Goal: Information Seeking & Learning: Learn about a topic

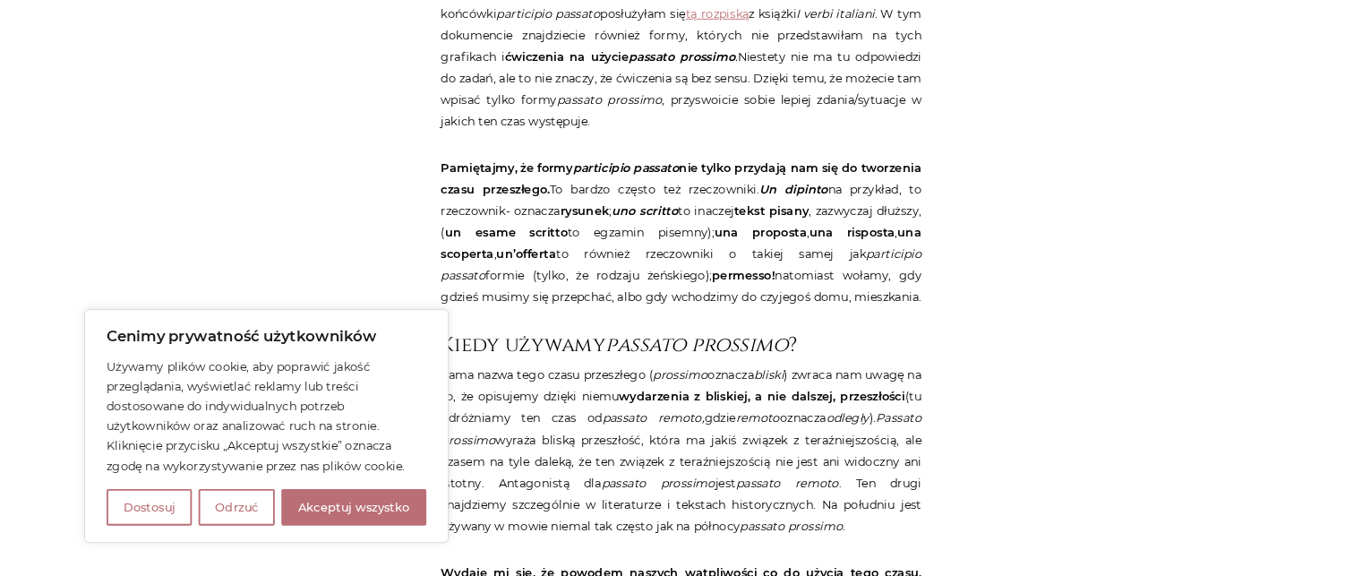
scroll to position [1340, 0]
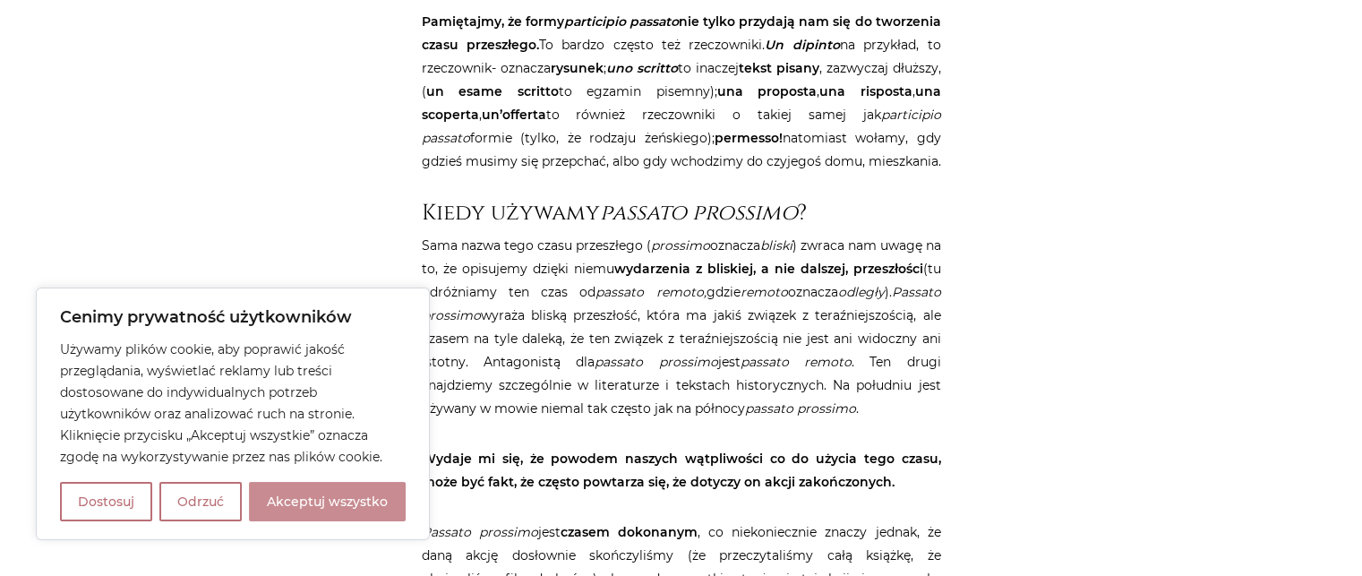
click at [339, 511] on button "Akceptuj wszystko" at bounding box center [327, 501] width 157 height 39
checkbox input "true"
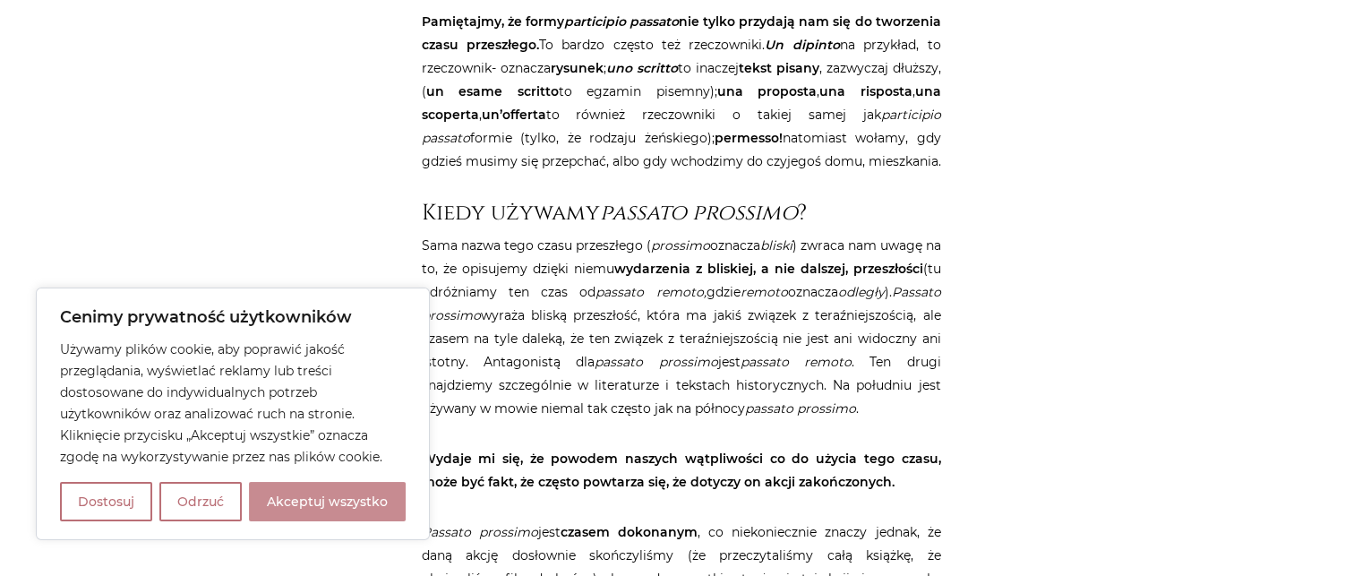
checkbox input "true"
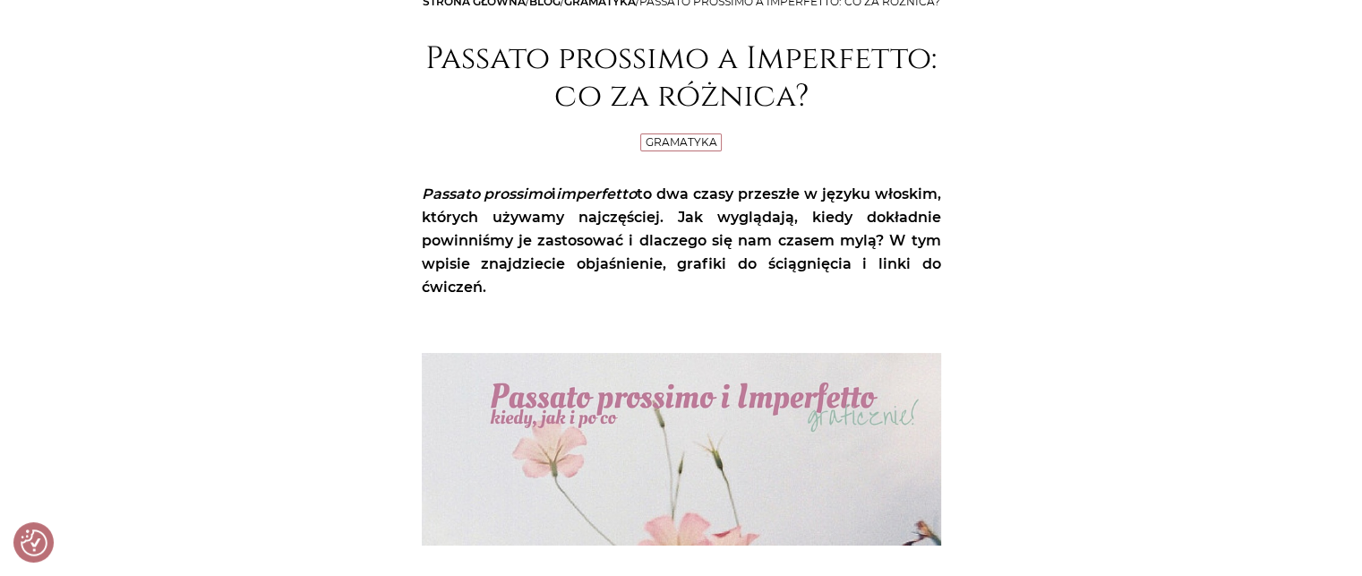
scroll to position [201, 0]
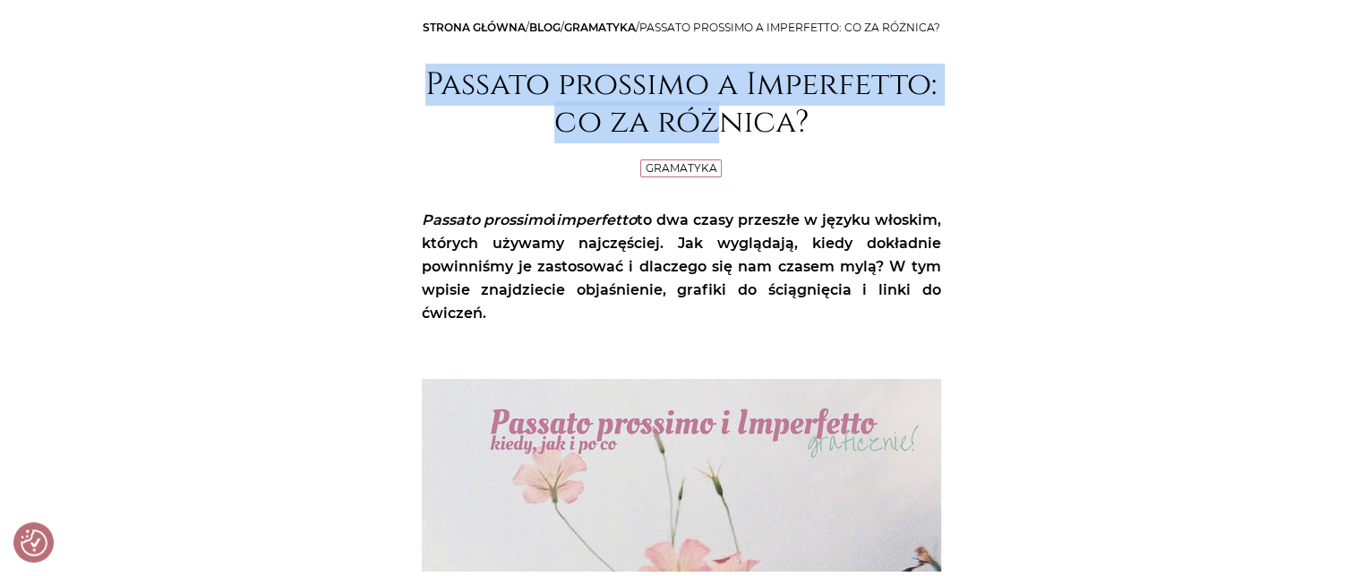
drag, startPoint x: 421, startPoint y: 121, endPoint x: 721, endPoint y: 132, distance: 300.1
click at [721, 132] on h1 "Passato prossimo a Imperfetto: co za różnica?" at bounding box center [681, 103] width 519 height 75
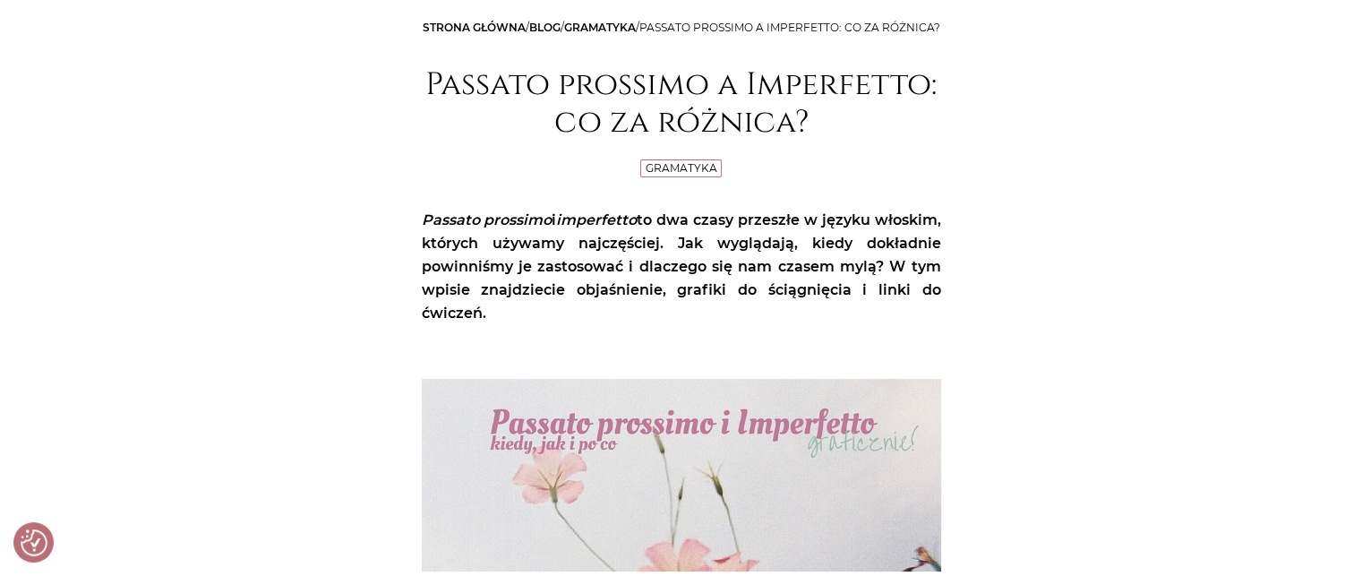
click at [881, 135] on h1 "Passato prossimo a Imperfetto: co za różnica?" at bounding box center [681, 103] width 519 height 75
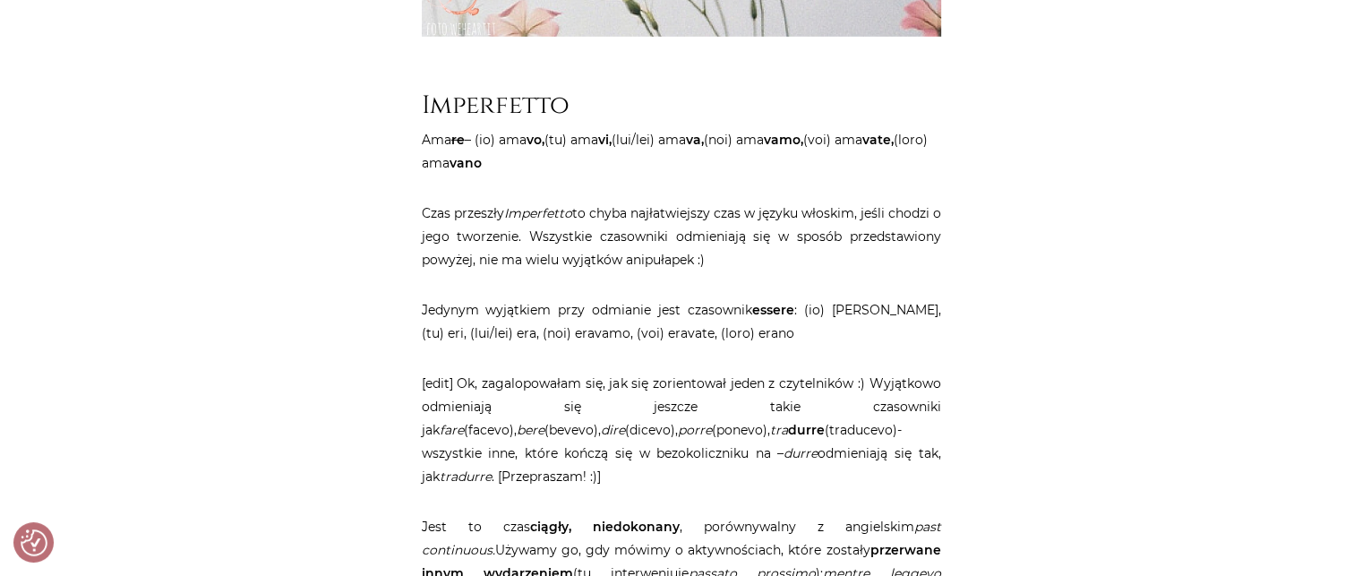
scroll to position [5795, 0]
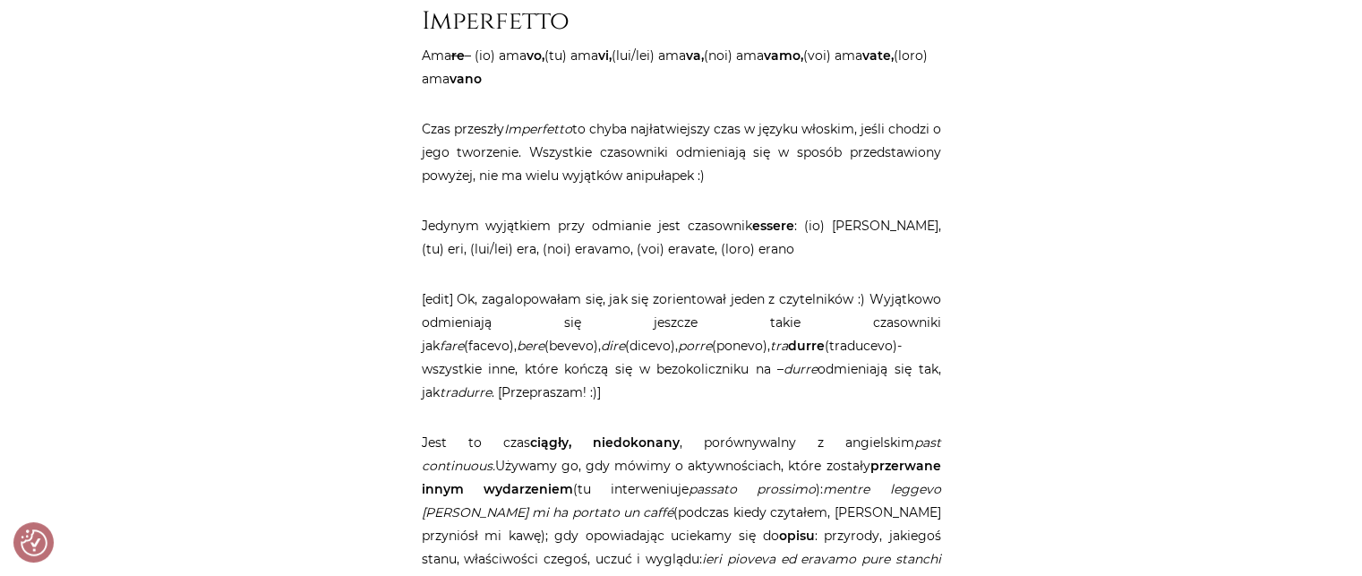
click at [426, 166] on p "Czas przeszły Imperfetto to chyba najłatwiejszy czas w języku włoskim, jeśli ch…" at bounding box center [681, 152] width 519 height 70
click at [424, 175] on p "Czas przeszły Imperfetto to chyba najłatwiejszy czas w języku włoskim, jeśli ch…" at bounding box center [681, 152] width 519 height 70
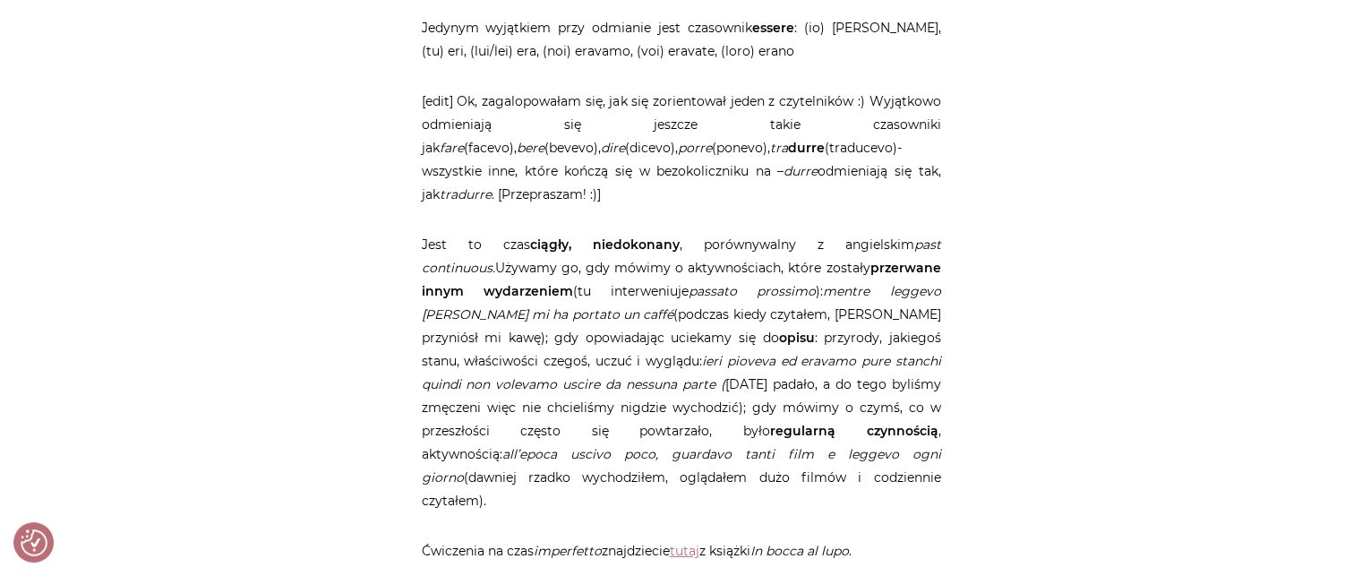
scroll to position [6010, 0]
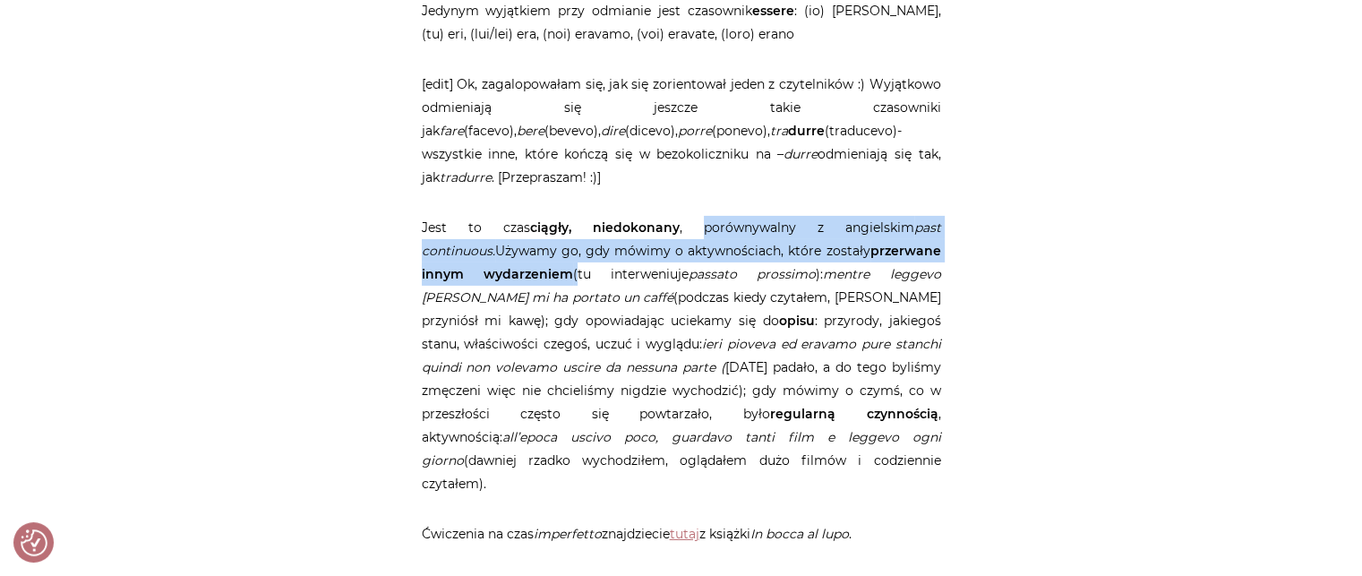
drag, startPoint x: 696, startPoint y: 248, endPoint x: 559, endPoint y: 303, distance: 147.4
click at [559, 303] on p "Jest to czas ciągły, niedokonany , porównywalny z angielskim past continuous. U…" at bounding box center [681, 355] width 519 height 279
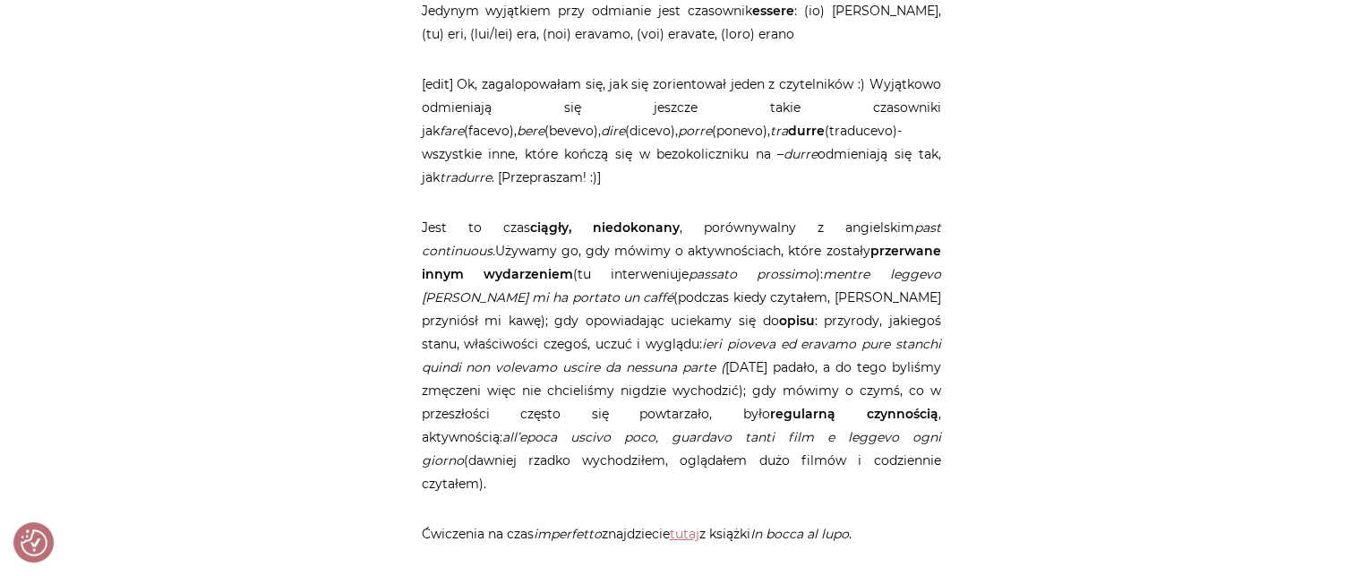
click at [773, 351] on p "Jest to czas ciągły, niedokonany , porównywalny z angielskim past continuous. U…" at bounding box center [681, 355] width 519 height 279
drag, startPoint x: 787, startPoint y: 299, endPoint x: 872, endPoint y: 302, distance: 85.1
click at [872, 302] on em "mentre leggevo [PERSON_NAME] mi ha portato un caffé" at bounding box center [681, 285] width 519 height 39
click at [885, 306] on p "Jest to czas ciągły, niedokonany , porównywalny z angielskim past continuous. U…" at bounding box center [681, 355] width 519 height 279
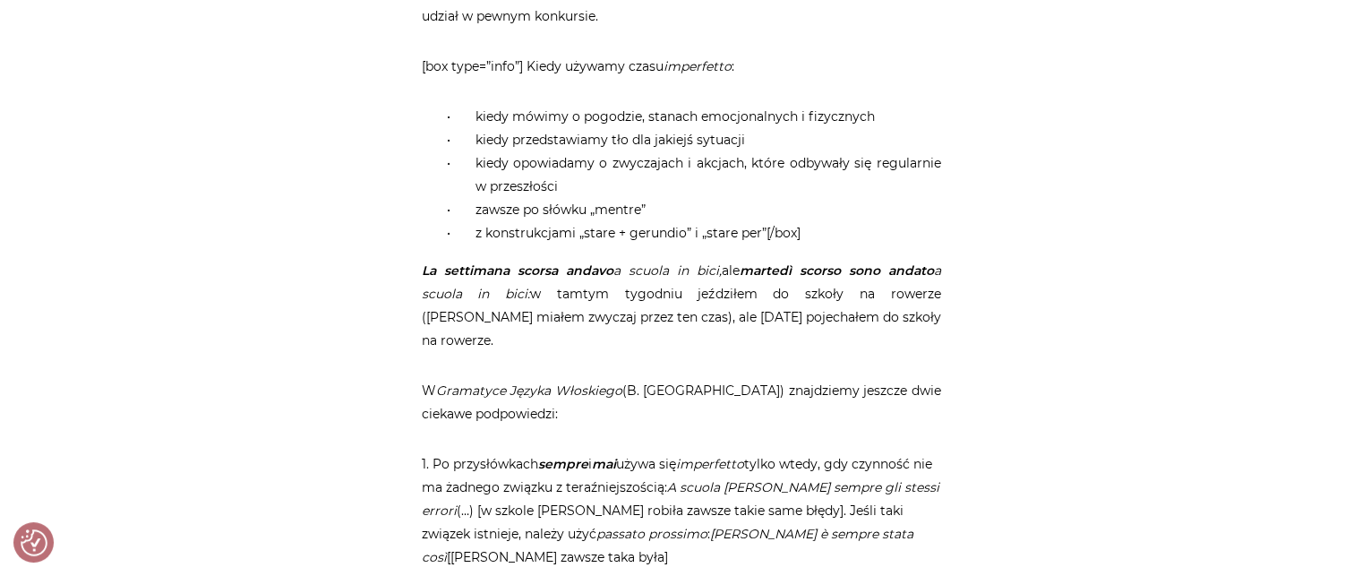
scroll to position [7800, 0]
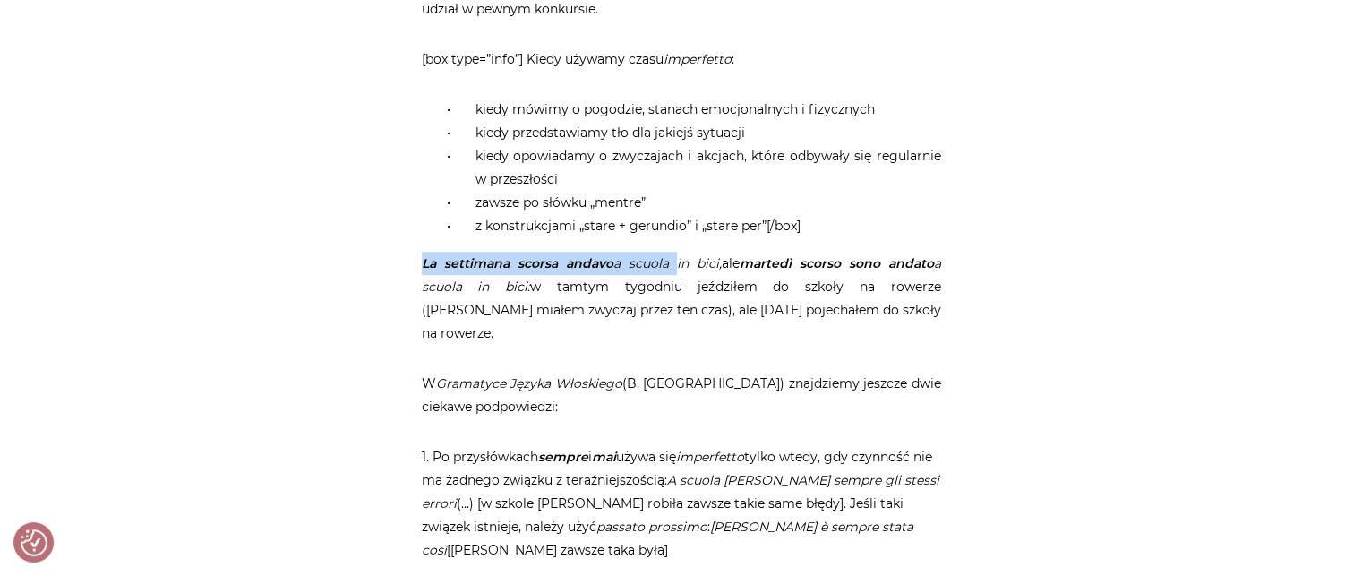
drag, startPoint x: 424, startPoint y: 212, endPoint x: 667, endPoint y: 227, distance: 243.1
click at [667, 252] on p "La settimana scorsa andavo a scuola in bici, ale martedì scorso sono andato a s…" at bounding box center [681, 298] width 519 height 93
click at [438, 371] on p "W Gramatyce Języka Włoskiego (B. [GEOGRAPHIC_DATA]) znajdziemy jeszcze dwie cie…" at bounding box center [681, 394] width 519 height 47
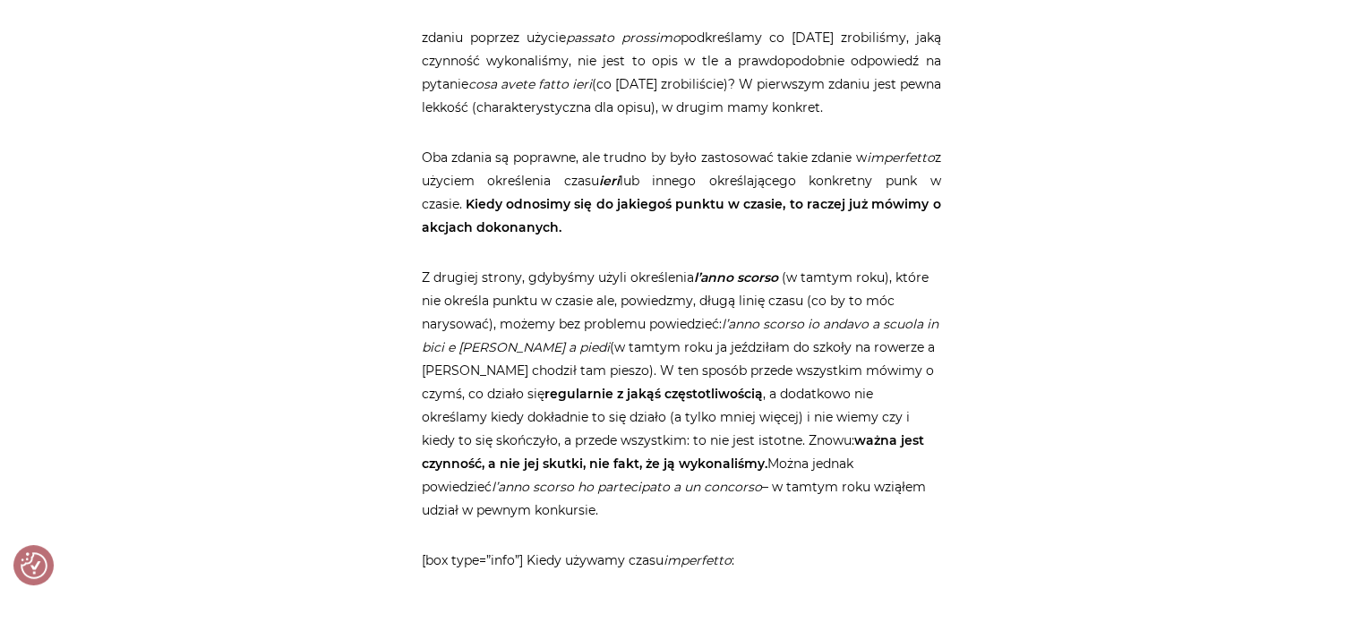
scroll to position [7073, 0]
